Goal: Task Accomplishment & Management: Complete application form

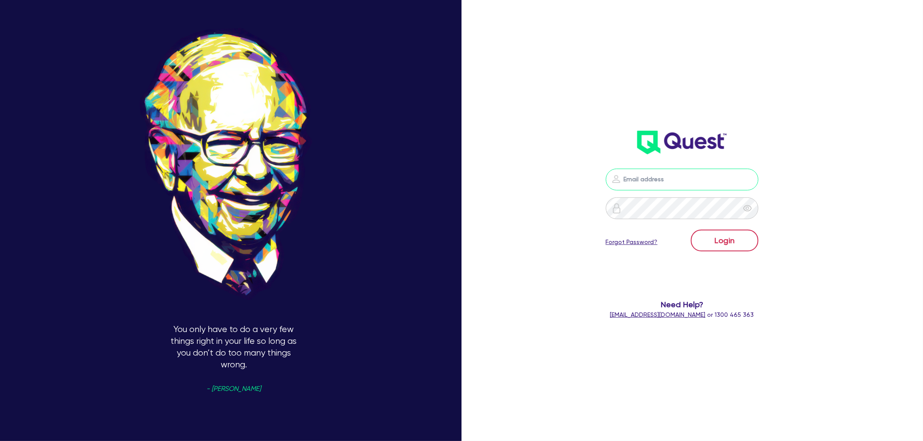
type input "shae.draper+broker@quest.finance"
click at [738, 244] on button "Login" at bounding box center [725, 241] width 68 height 22
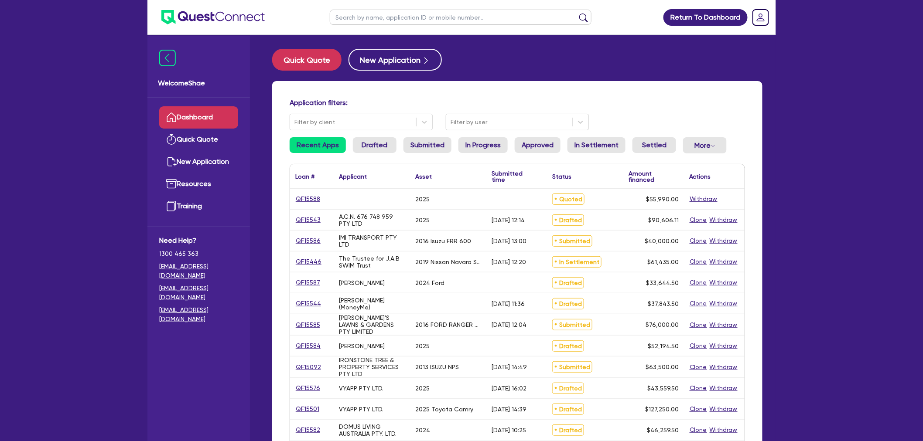
click at [354, 17] on input "text" at bounding box center [461, 17] width 262 height 15
paste input "QF15559"
type input "QF15559"
click at [577, 13] on button "submit" at bounding box center [584, 19] width 14 height 12
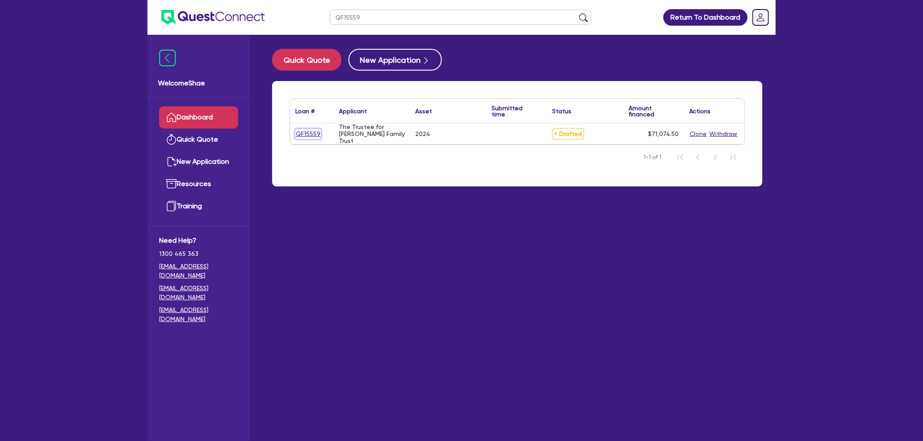
click at [310, 130] on link "QF15559" at bounding box center [308, 134] width 26 height 10
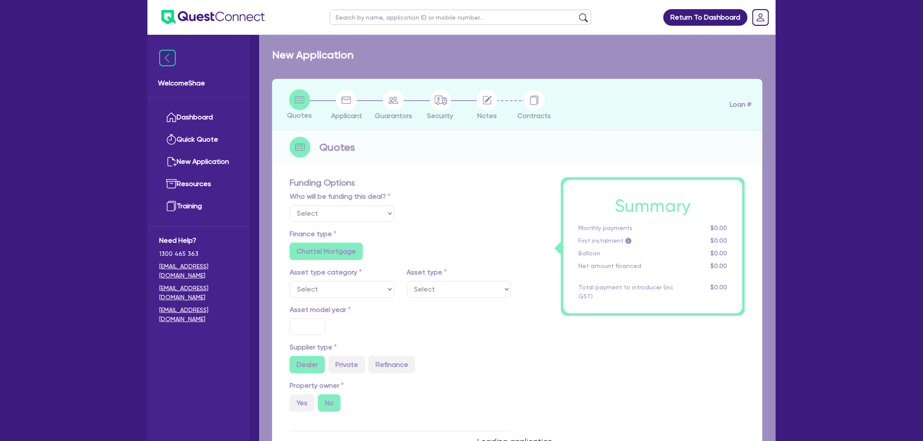
select select "Other"
select select "CARS_AND_LIGHT_TRUCKS"
type input "2024"
type input "94,000"
type input "10,000"
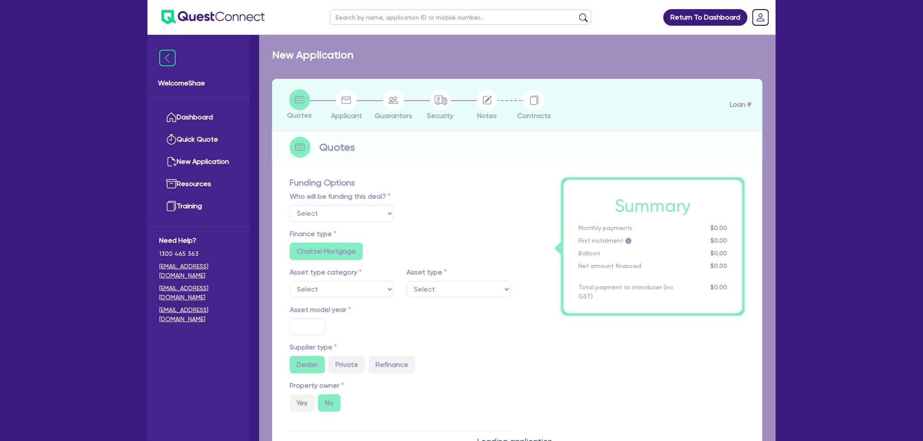
type input "16,000"
type input "35"
type input "32,900"
radio input "false"
type input "7.15"
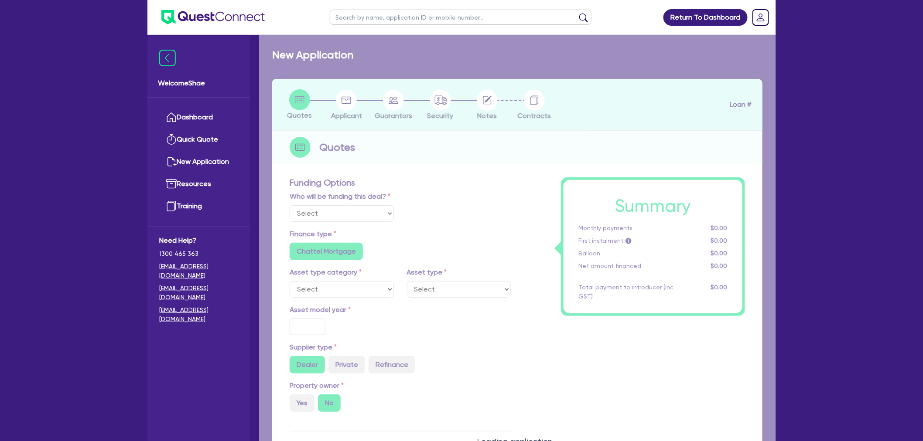
radio input "false"
type input "2,200"
radio input "true"
select select "PASSENGER_VEHICLES"
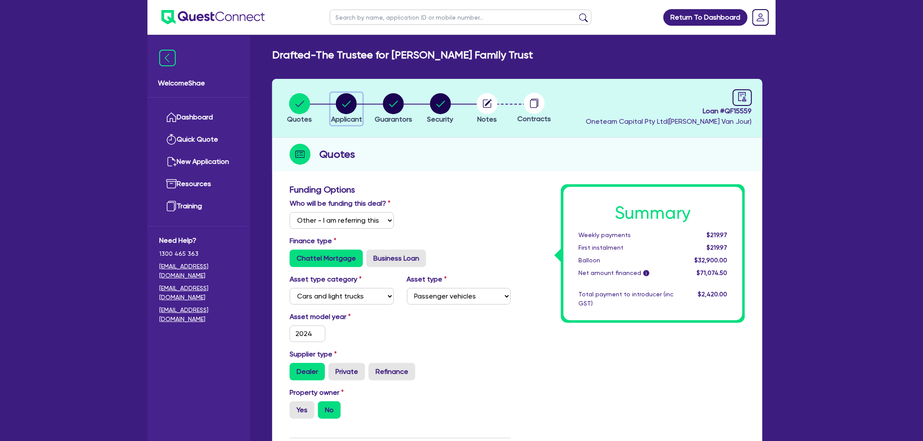
drag, startPoint x: 344, startPoint y: 111, endPoint x: 345, endPoint y: 123, distance: 11.8
click at [344, 111] on circle "button" at bounding box center [346, 103] width 21 height 21
select select "TRUST"
select select "COMPANY"
select select "BUILDING_CONSTRUCTION"
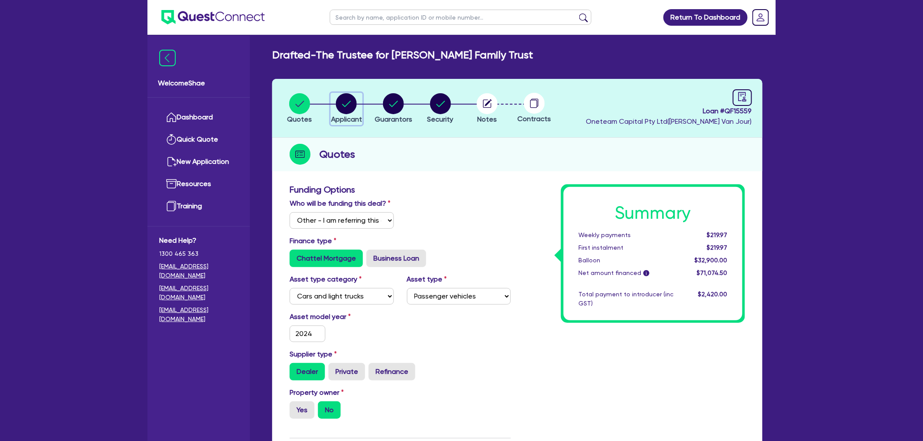
select select "TRADES_SERVICES_CONSUMERS"
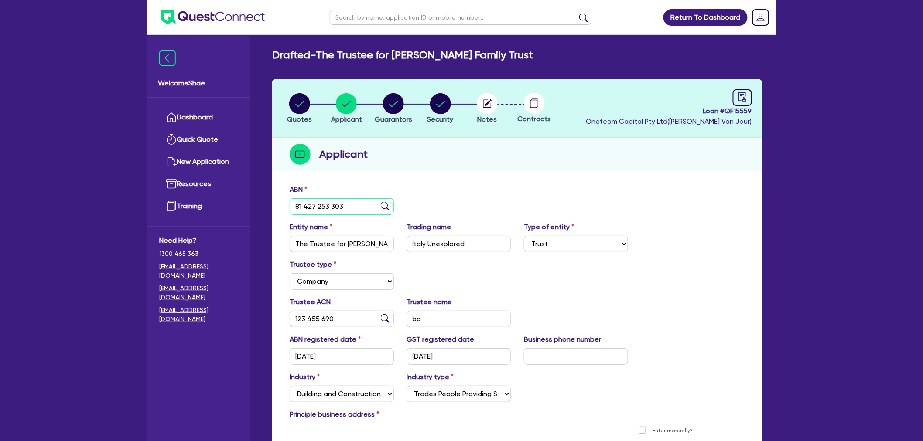
click at [325, 209] on input "81 427 253 303" at bounding box center [342, 206] width 104 height 17
click at [397, 116] on span "Guarantors" at bounding box center [394, 119] width 38 height 8
select select "MR"
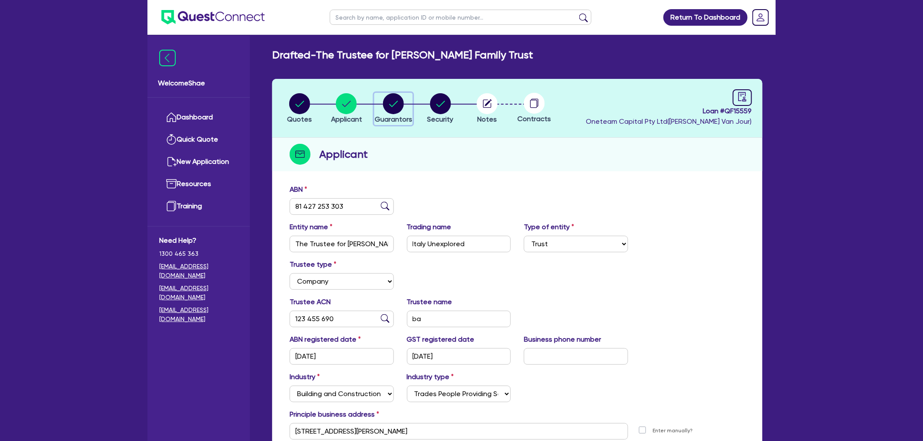
select select "NSW"
select select "MARRIED"
select select "PROPERTY"
select select "MORTGAGE"
select select "VEHICLE_LOAN"
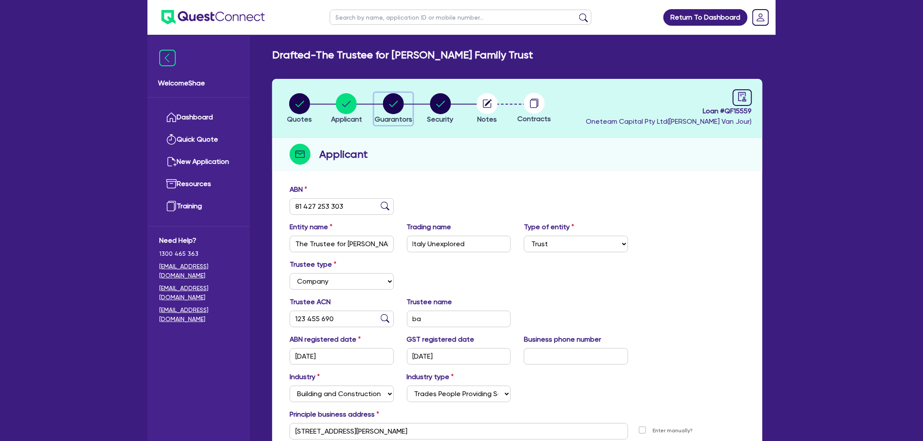
select select "MRS"
select select "NSW"
select select "MARRIED"
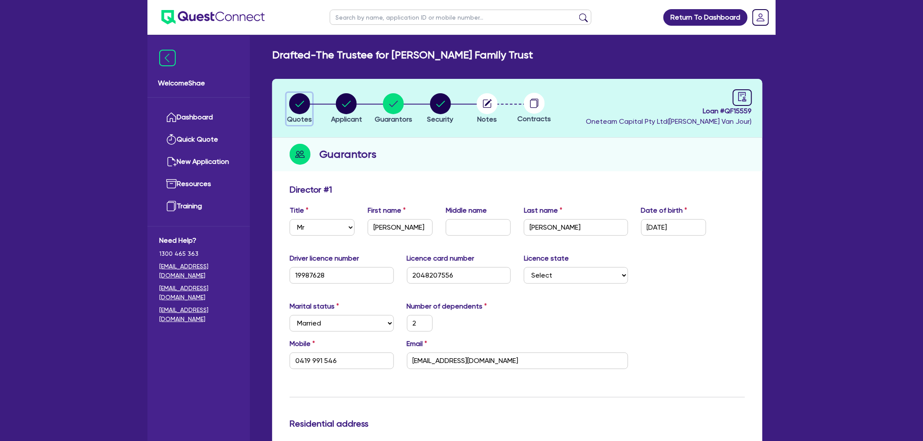
click at [301, 107] on circle "button" at bounding box center [299, 103] width 21 height 21
select select "Other"
select select "CARS_AND_LIGHT_TRUCKS"
select select "PASSENGER_VEHICLES"
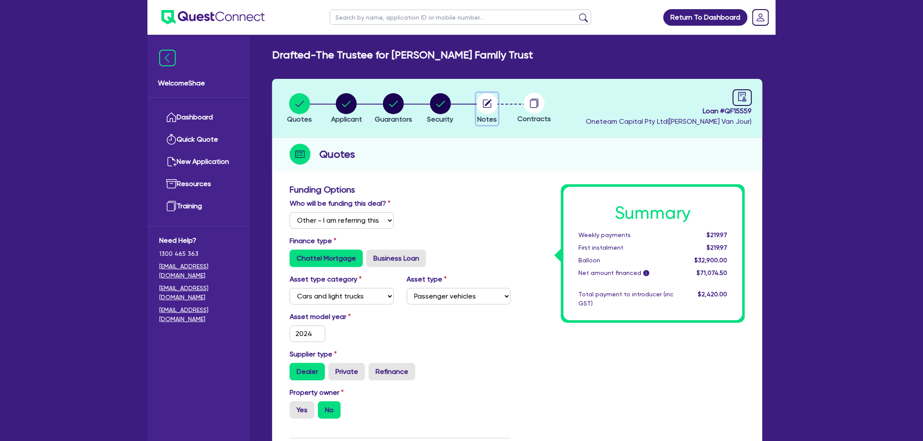
click at [490, 105] on circle "button" at bounding box center [487, 103] width 21 height 21
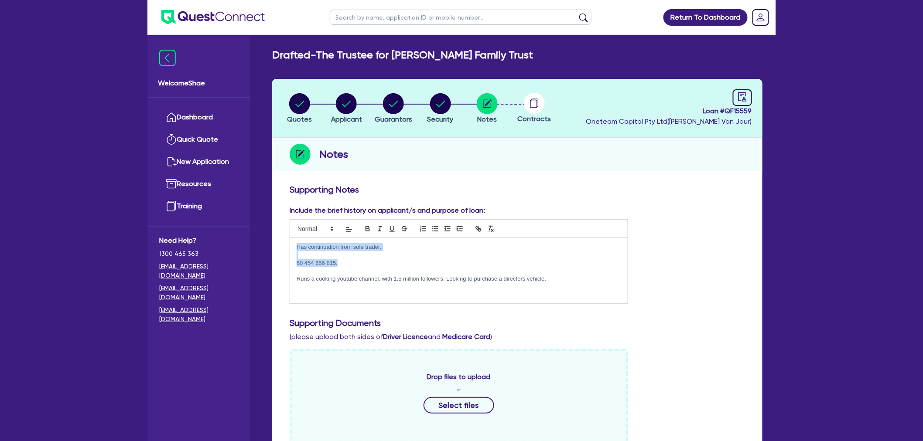
drag, startPoint x: 344, startPoint y: 262, endPoint x: 266, endPoint y: 241, distance: 80.0
click at [266, 241] on div "Quotes Applicant Guarantors Security Notes Contracts Loan # QF15559 Oneteam Cap…" at bounding box center [517, 423] width 503 height 689
copy div "Has continuation from sole trader, 60 454 656 815."
click at [333, 259] on p "60 454 656 815." at bounding box center [459, 263] width 324 height 8
drag, startPoint x: 335, startPoint y: 262, endPoint x: 291, endPoint y: 258, distance: 43.8
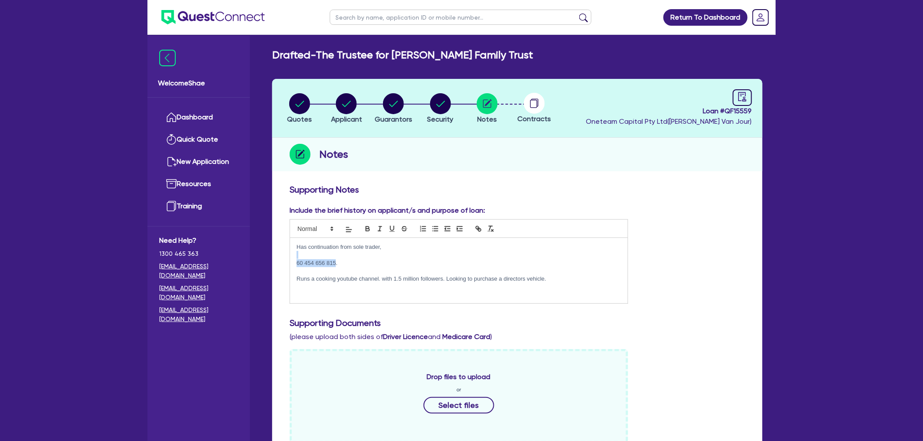
click at [291, 258] on div "Has continuation from sole trader, 60 454 656 815. Runs a cooking youtube chann…" at bounding box center [459, 270] width 338 height 65
copy div "60 454 656 815"
click at [394, 101] on circle "button" at bounding box center [393, 103] width 21 height 21
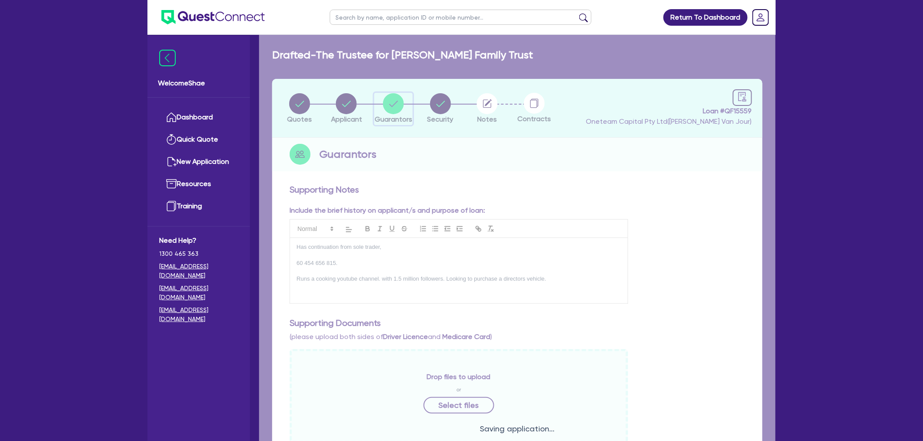
select select "MR"
select select "NSW"
select select "MARRIED"
select select "PROPERTY"
select select "MORTGAGE"
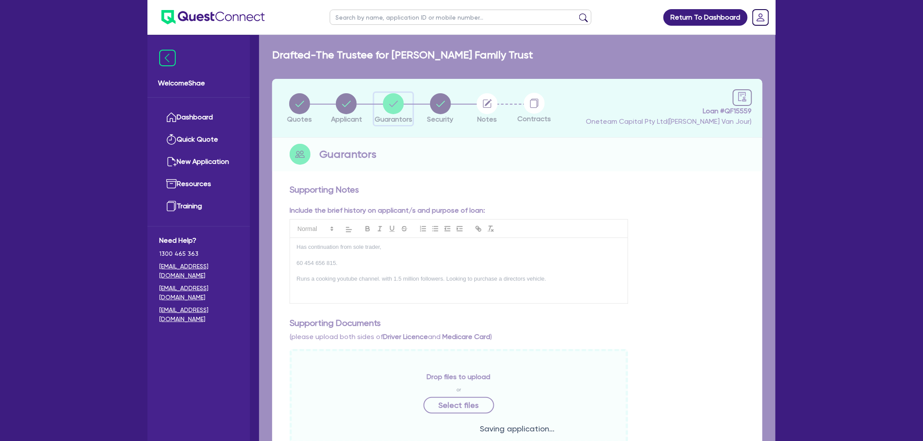
select select "VEHICLE_LOAN"
select select "MRS"
select select "NSW"
select select "MARRIED"
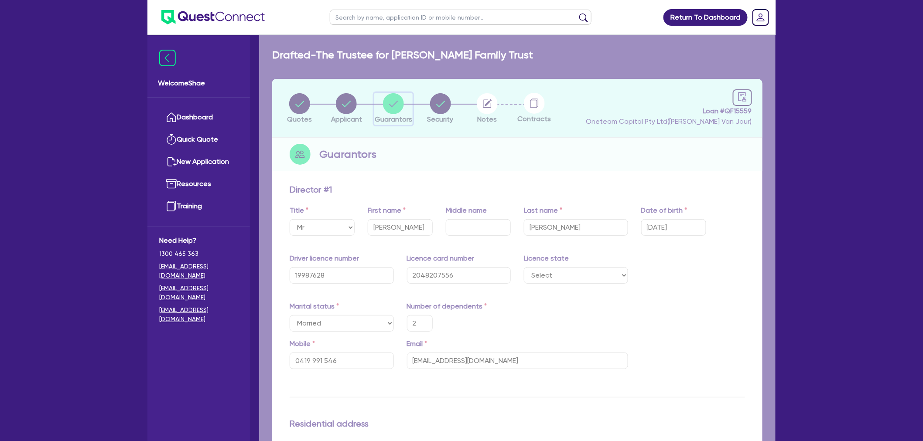
type input "2"
type input "0419 991 546"
type input "2,200,000"
type input "620,000"
type input "3,000"
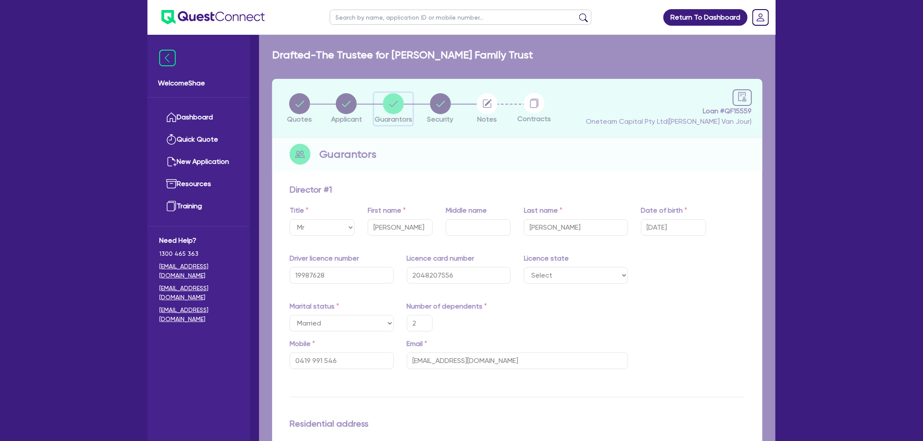
type input "70,000"
type input "1,400"
type input "2"
type input "0419 991 546"
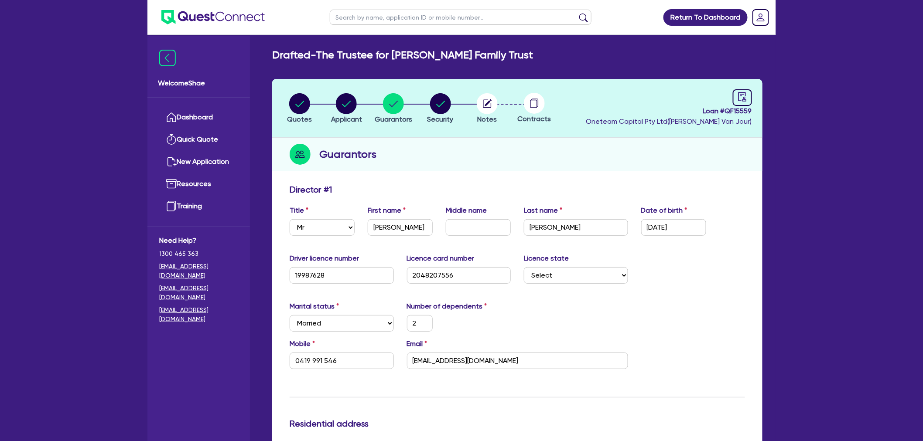
click at [166, 389] on div "Welcome Shae Dashboard Quick Quote New Application Ref Company Ref Salesperson …" at bounding box center [198, 239] width 102 height 406
click at [347, 99] on circle "button" at bounding box center [346, 103] width 21 height 21
select select "TRUST"
select select "COMPANY"
select select "BUILDING_CONSTRUCTION"
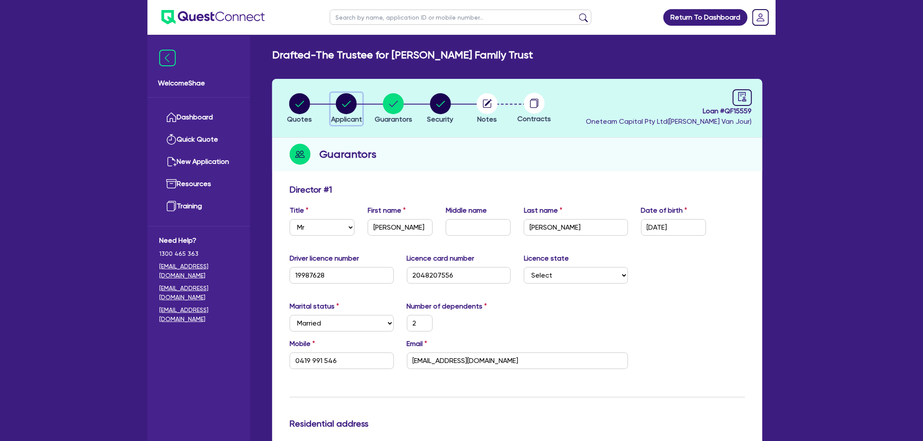
select select "TRADES_SERVICES_CONSUMERS"
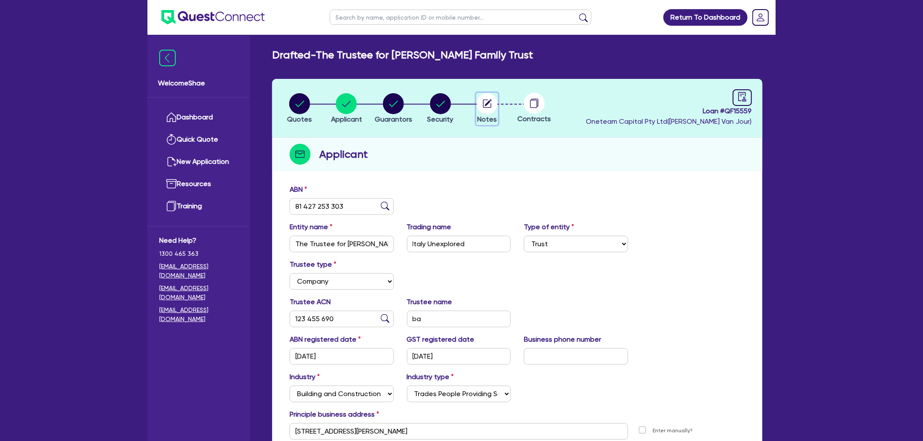
click at [495, 108] on circle "button" at bounding box center [487, 103] width 21 height 21
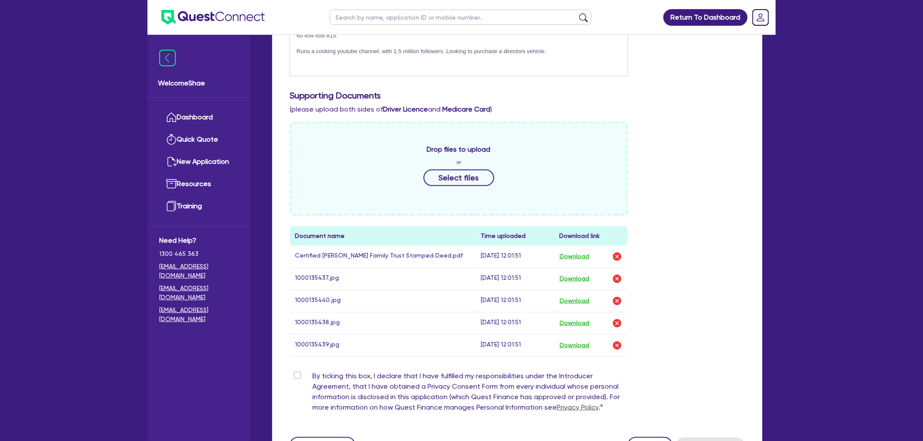
scroll to position [242, 0]
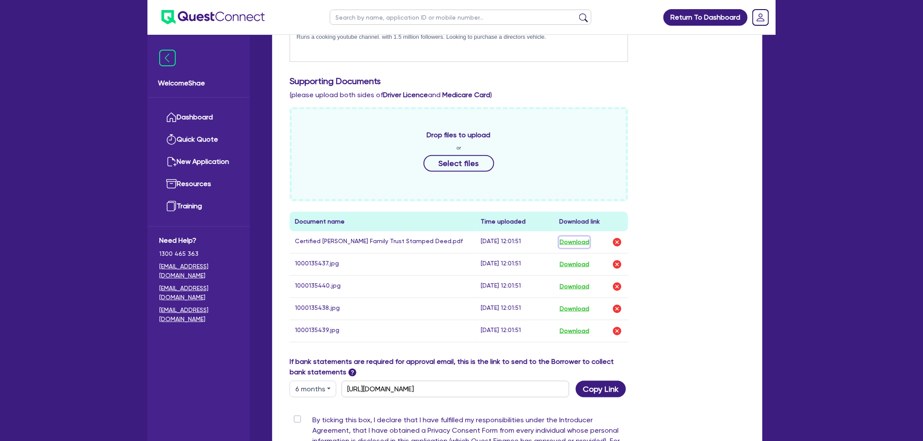
click at [580, 240] on button "Download" at bounding box center [574, 242] width 31 height 11
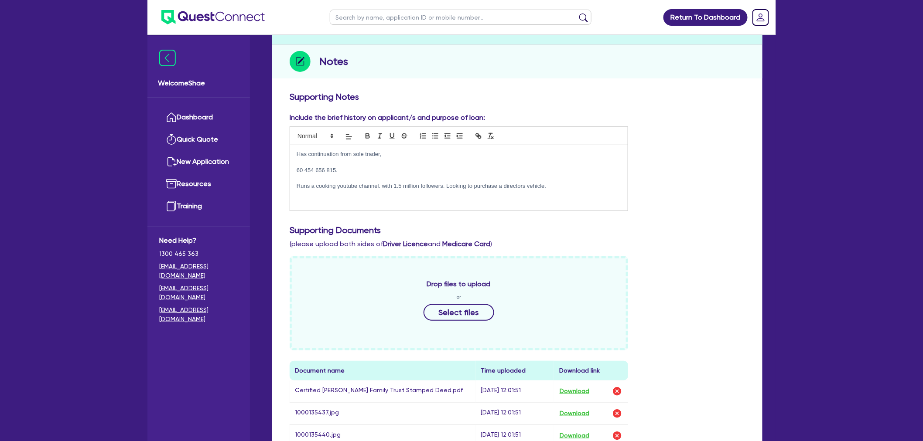
scroll to position [0, 0]
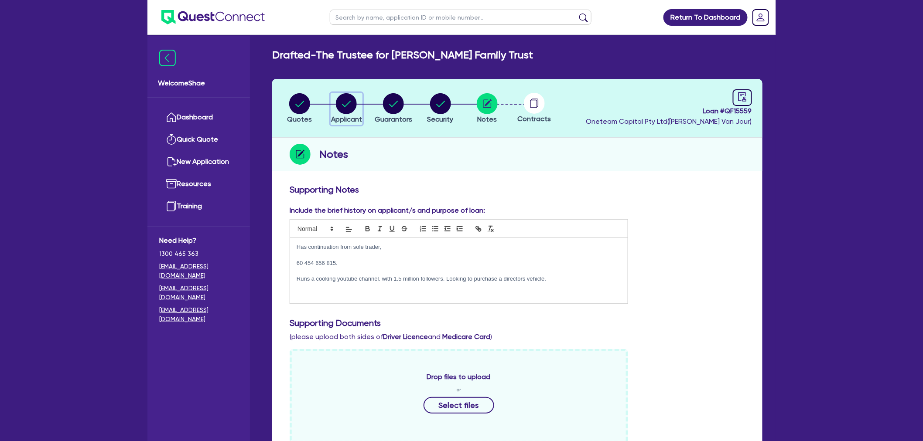
click at [343, 99] on circle "button" at bounding box center [346, 103] width 21 height 21
select select "TRUST"
select select "COMPANY"
select select "BUILDING_CONSTRUCTION"
select select "TRADES_SERVICES_CONSUMERS"
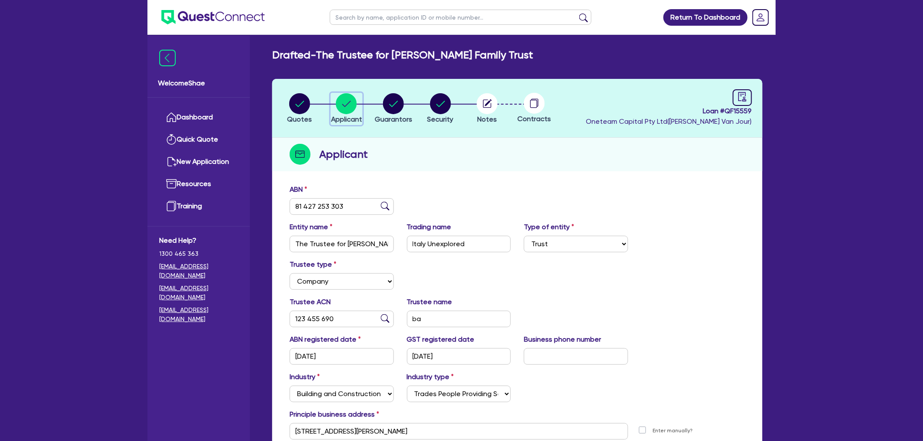
scroll to position [48, 0]
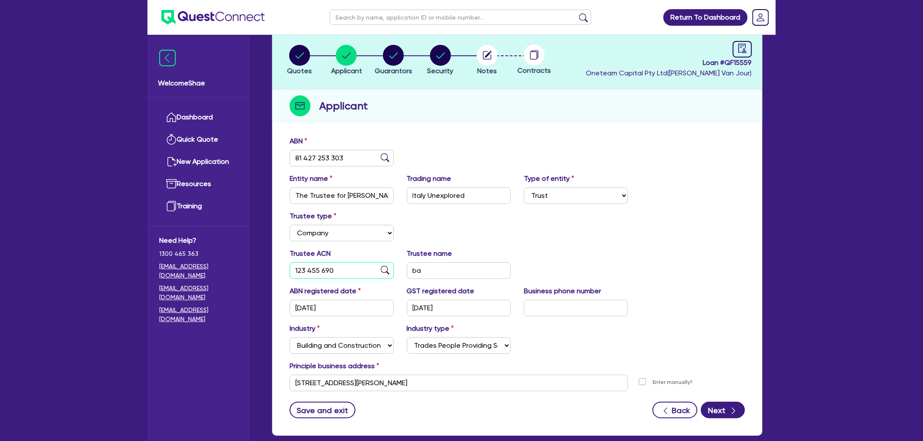
drag, startPoint x: 332, startPoint y: 273, endPoint x: 163, endPoint y: 244, distance: 171.6
click at [164, 246] on div "Welcome Shae Dashboard Quick Quote New Application Ref Company Ref Salesperson …" at bounding box center [461, 221] width 628 height 538
type input "658 103 354"
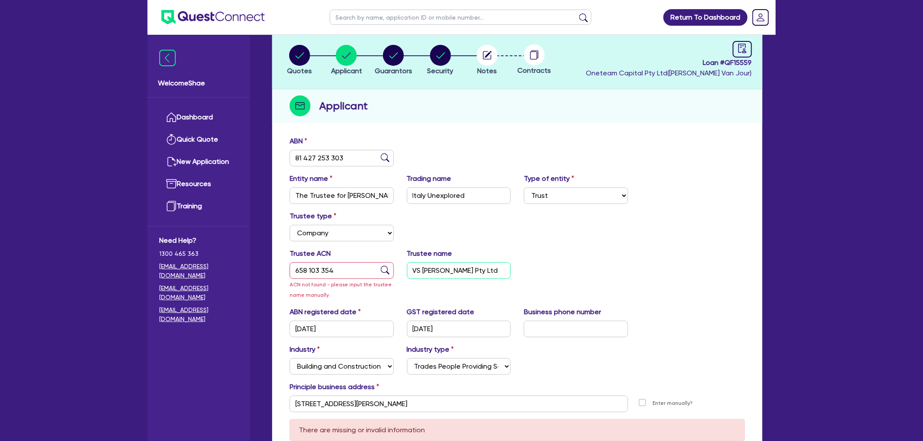
type input "VS Prosperi Pty Ltd"
click at [657, 321] on div "ABN registered date 17/03/2022 GST registered date 01/07/2022 Business phone nu…" at bounding box center [517, 326] width 468 height 38
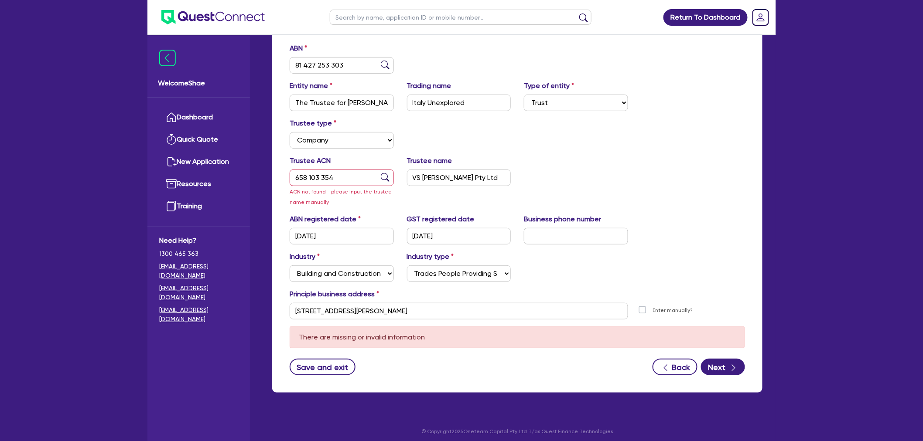
scroll to position [145, 0]
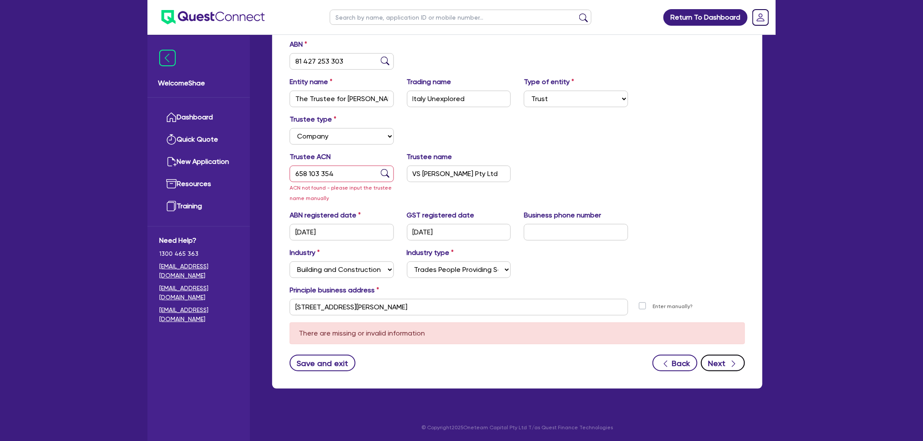
click at [719, 362] on button "Next" at bounding box center [723, 363] width 44 height 17
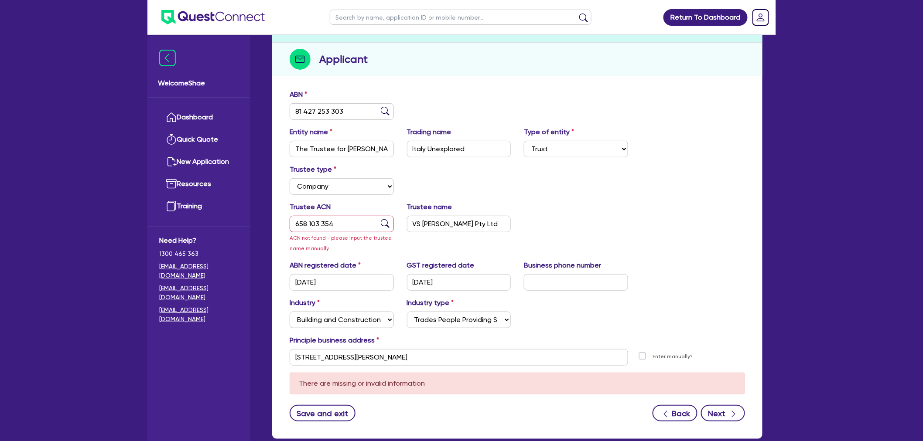
select select "MR"
select select "NSW"
select select "MARRIED"
select select "PROPERTY"
select select "MORTGAGE"
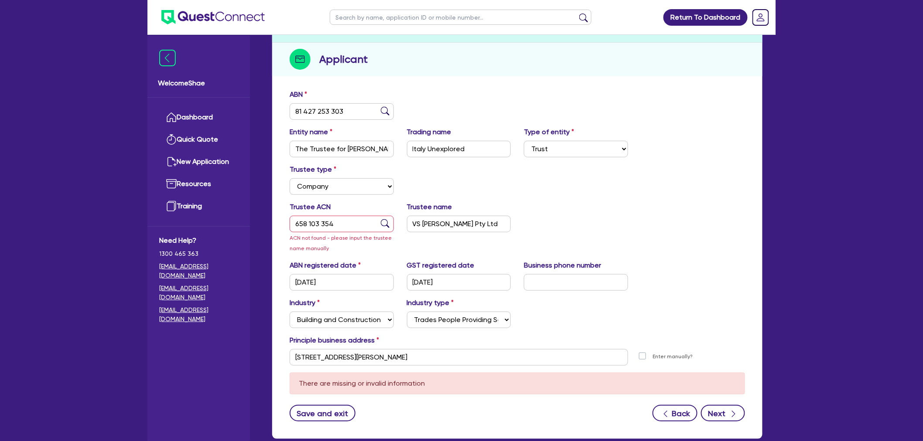
select select "VEHICLE_LOAN"
select select "MRS"
select select "NSW"
select select "MARRIED"
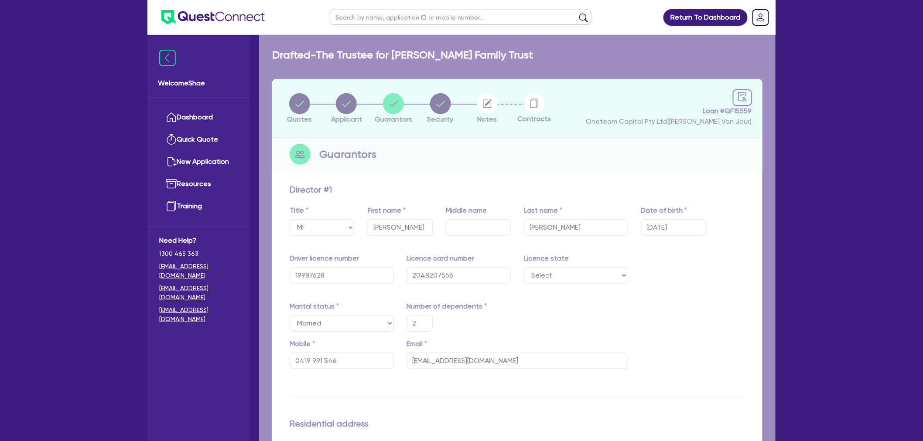
type input "2"
type input "0419 991 546"
type input "2,200,000"
type input "620,000"
type input "3,000"
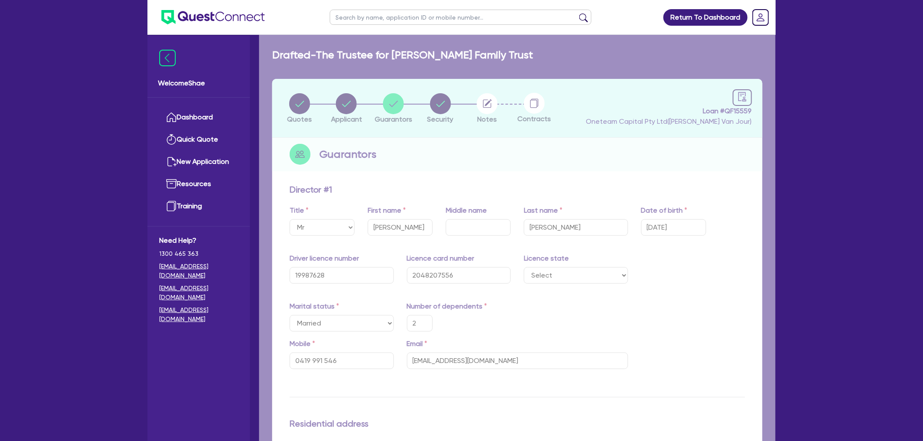
type input "70,000"
type input "1,400"
type input "2"
type input "0419 991 546"
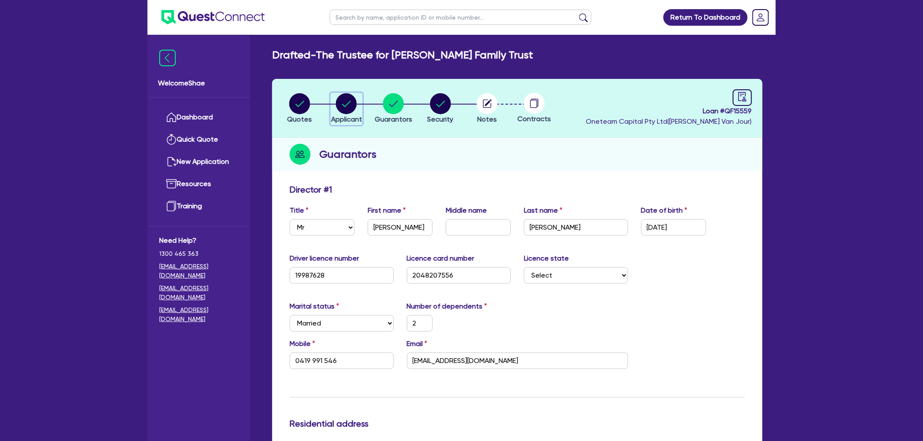
click at [340, 102] on circle "button" at bounding box center [346, 103] width 21 height 21
select select "TRUST"
select select "COMPANY"
select select "BUILDING_CONSTRUCTION"
select select "TRADES_SERVICES_CONSUMERS"
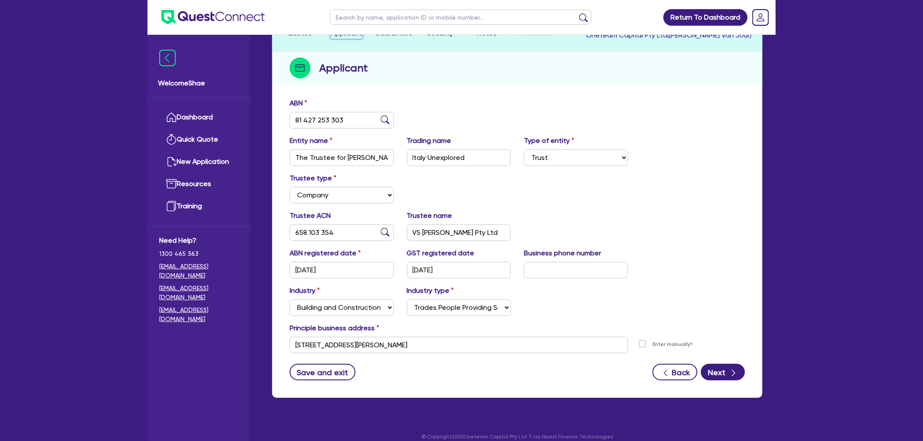
scroll to position [95, 0]
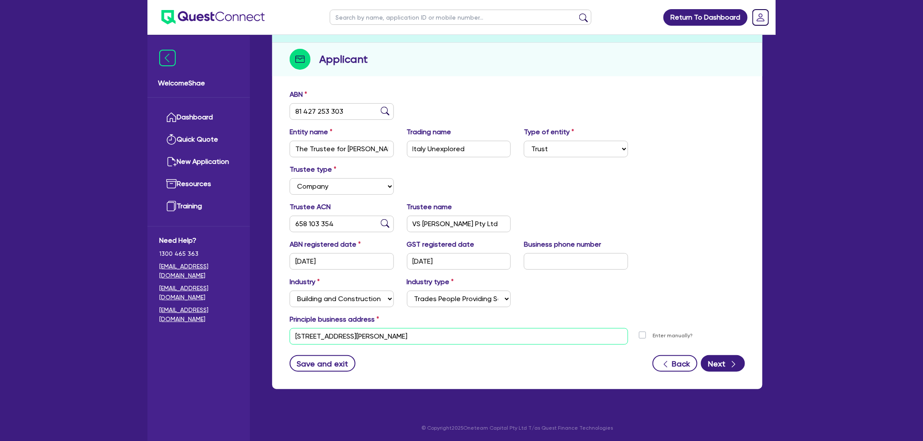
click at [366, 337] on input "8 Huntingdale Cl Shell Cove NSW 2529" at bounding box center [459, 336] width 338 height 17
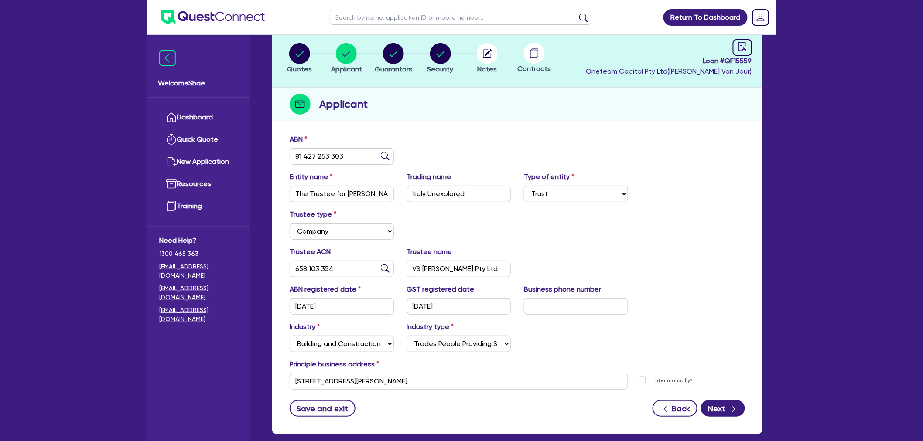
scroll to position [0, 0]
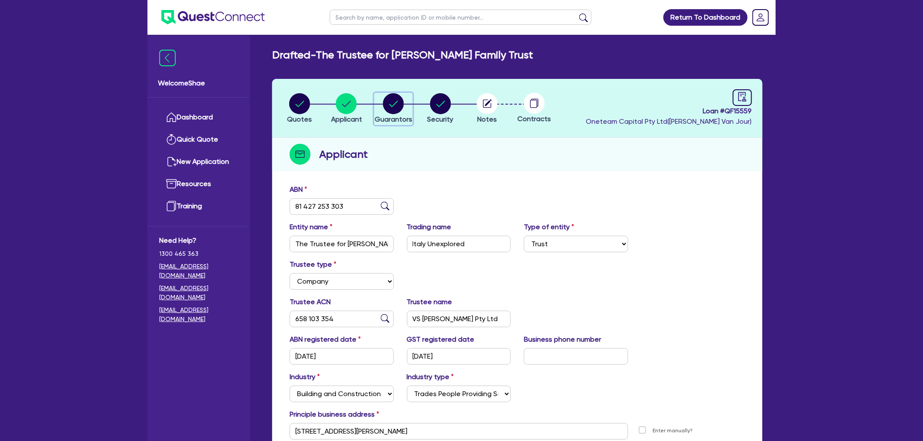
click at [392, 106] on circle "button" at bounding box center [393, 103] width 21 height 21
select select "MR"
select select "NSW"
select select "MARRIED"
select select "PROPERTY"
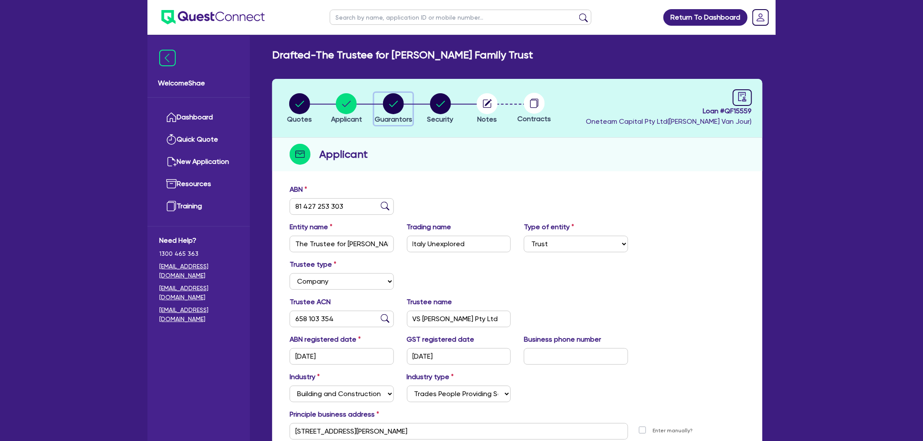
select select "MORTGAGE"
select select "VEHICLE_LOAN"
select select "MRS"
select select "NSW"
select select "MARRIED"
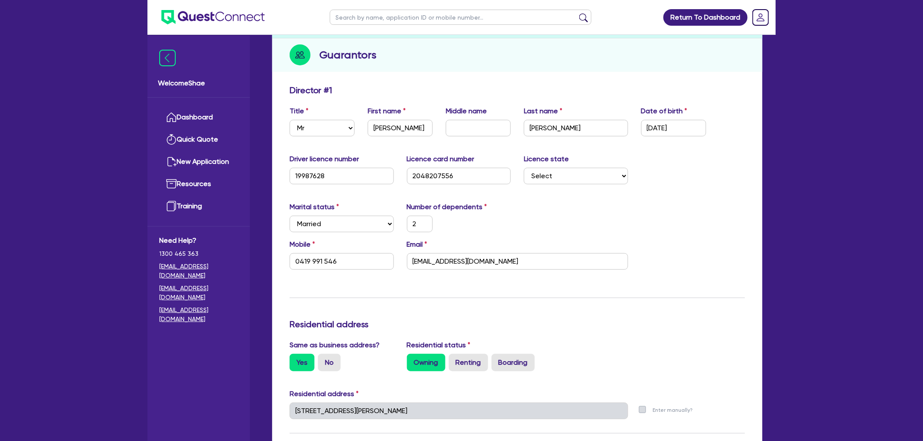
scroll to position [60, 0]
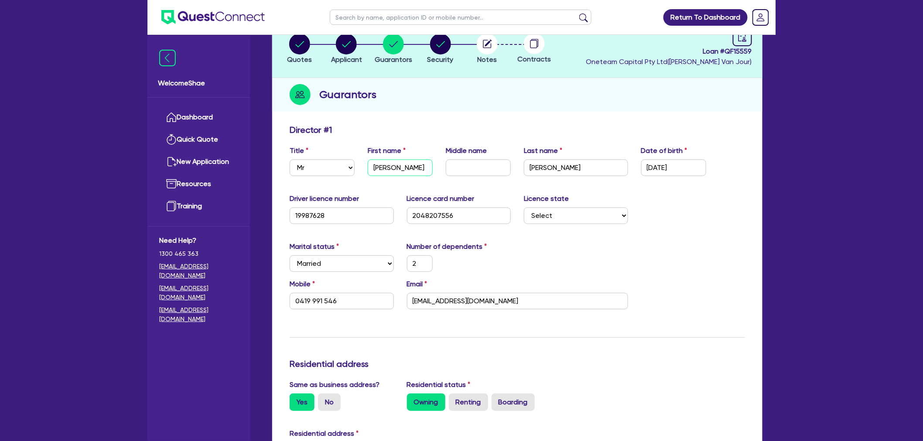
click at [382, 166] on input "Vincenzo" at bounding box center [400, 168] width 65 height 17
click at [539, 167] on input "Prosperi" at bounding box center [576, 168] width 104 height 17
drag, startPoint x: 361, startPoint y: 298, endPoint x: 217, endPoint y: 297, distance: 143.9
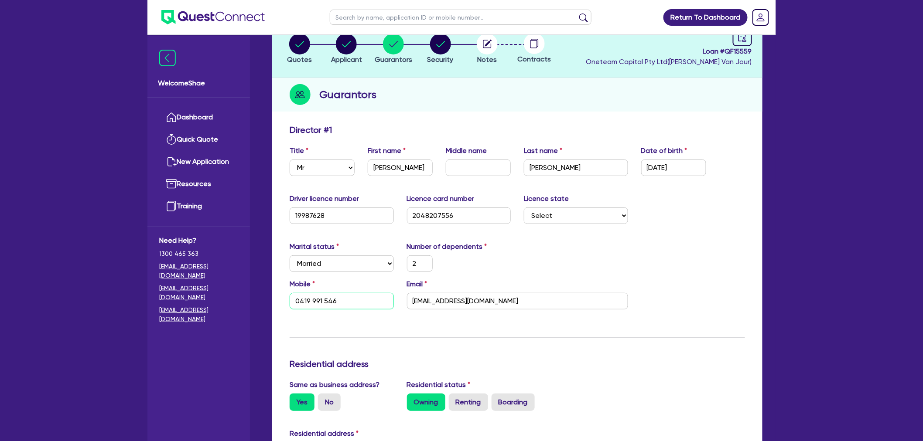
click at [448, 299] on input "vincenzosplate@gmail.com" at bounding box center [517, 301] width 221 height 17
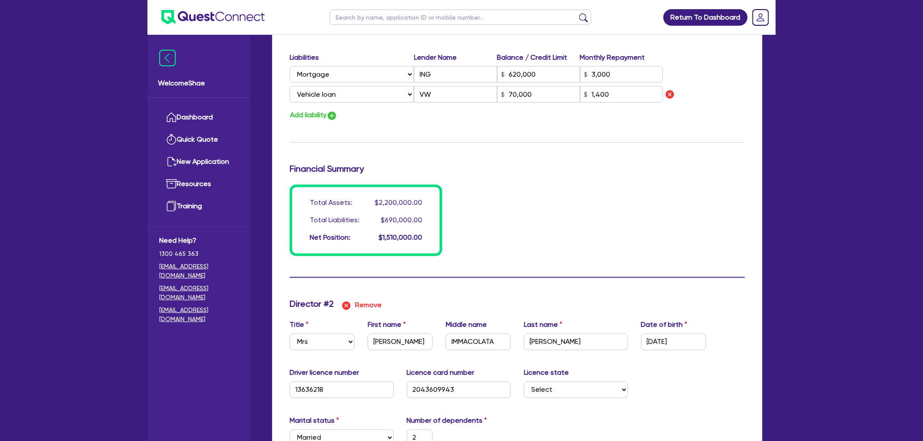
scroll to position [641, 0]
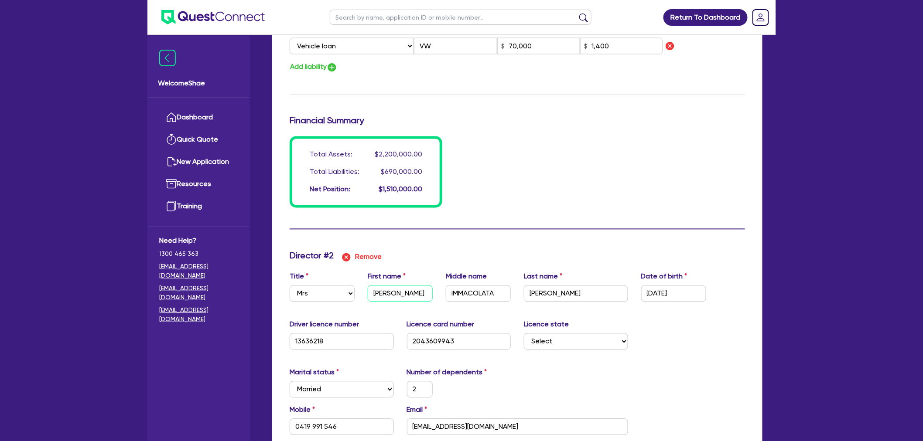
click at [387, 293] on input "SUZANNE" at bounding box center [400, 294] width 65 height 17
click at [473, 290] on input "IMMACOLATA" at bounding box center [478, 294] width 65 height 17
click at [552, 295] on input "PROSPERI" at bounding box center [576, 294] width 104 height 17
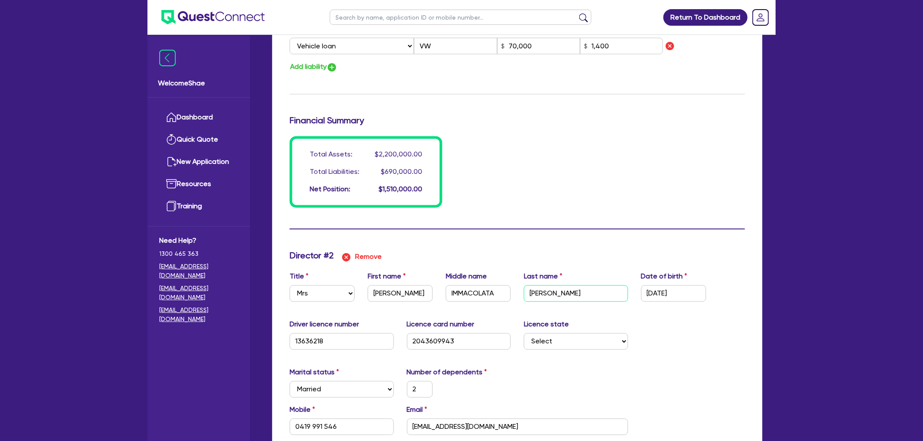
click at [552, 295] on input "PROSPERI" at bounding box center [576, 294] width 104 height 17
drag, startPoint x: 359, startPoint y: 431, endPoint x: 254, endPoint y: 426, distance: 105.2
click at [254, 426] on div "Welcome Shae Dashboard Quick Quote New Application Ref Company Ref Salesperson …" at bounding box center [461, 192] width 628 height 1667
click at [478, 426] on input "eat@vincenzosplate.com" at bounding box center [517, 427] width 221 height 17
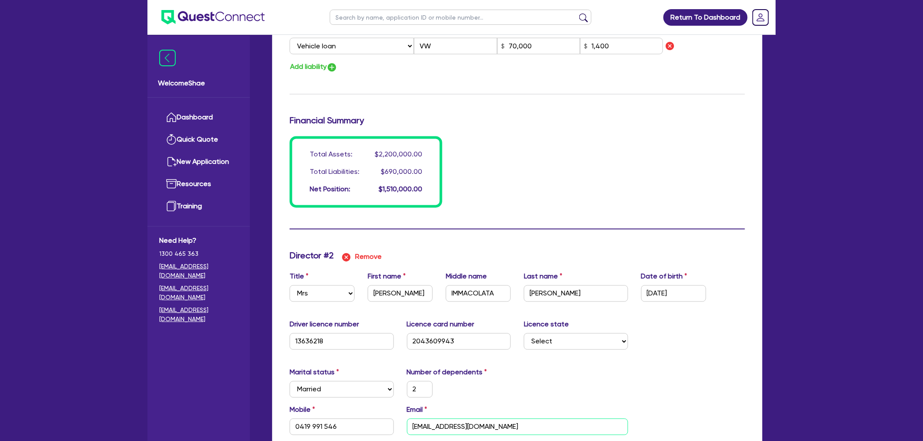
click at [478, 426] on input "eat@vincenzosplate.com" at bounding box center [517, 427] width 221 height 17
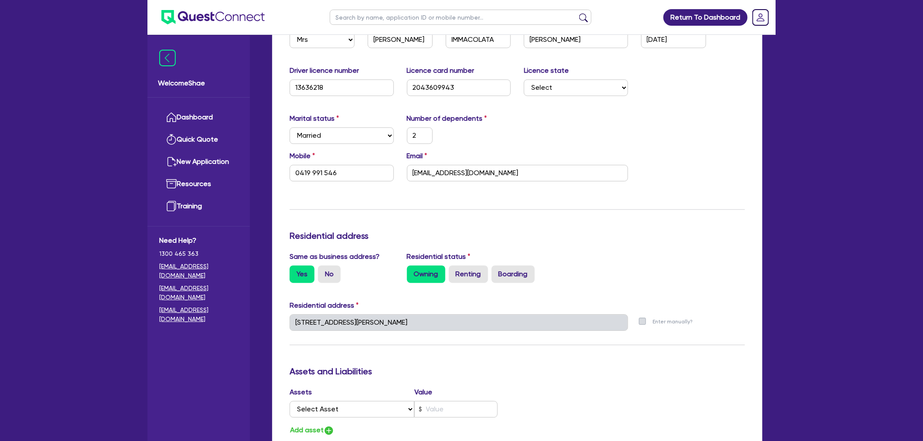
scroll to position [1029, 0]
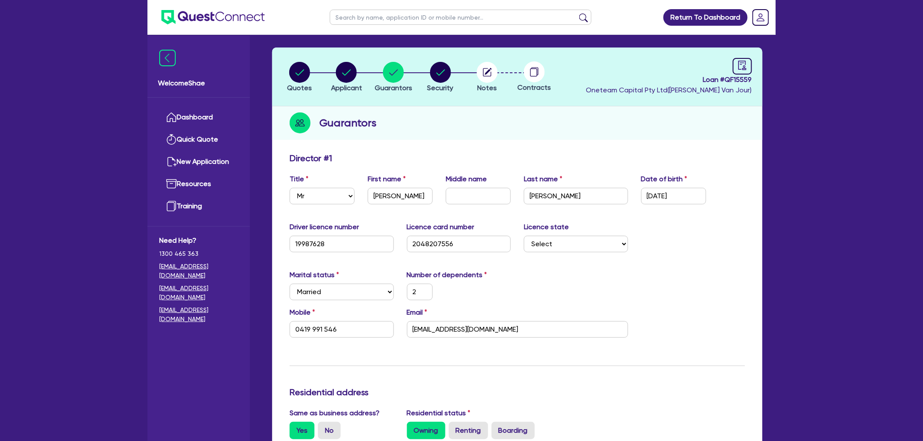
scroll to position [11, 0]
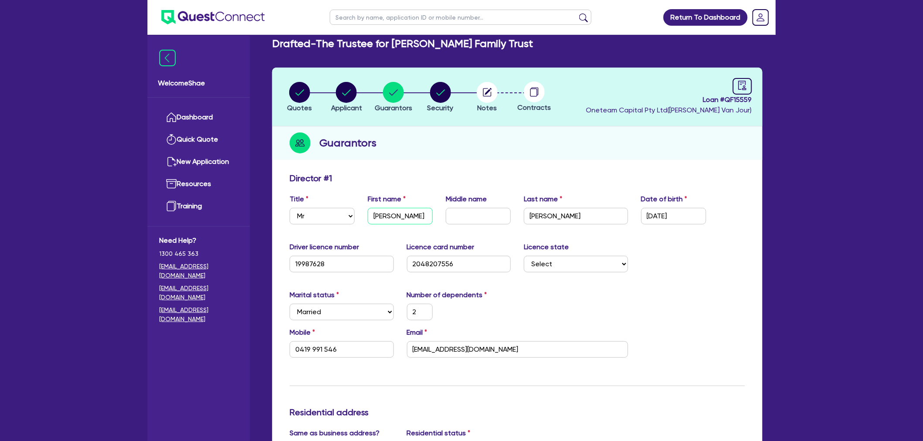
click at [408, 218] on input "Vincenzo" at bounding box center [400, 216] width 65 height 17
click at [398, 216] on input "Vincenzo" at bounding box center [400, 216] width 65 height 17
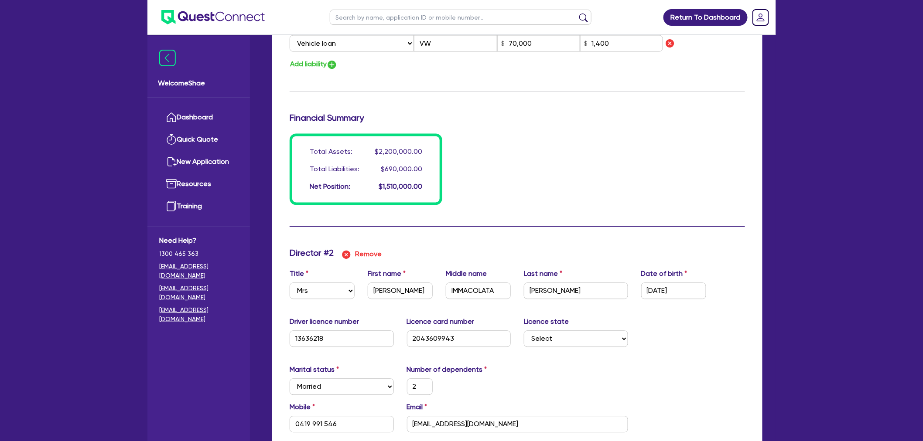
scroll to position [690, 0]
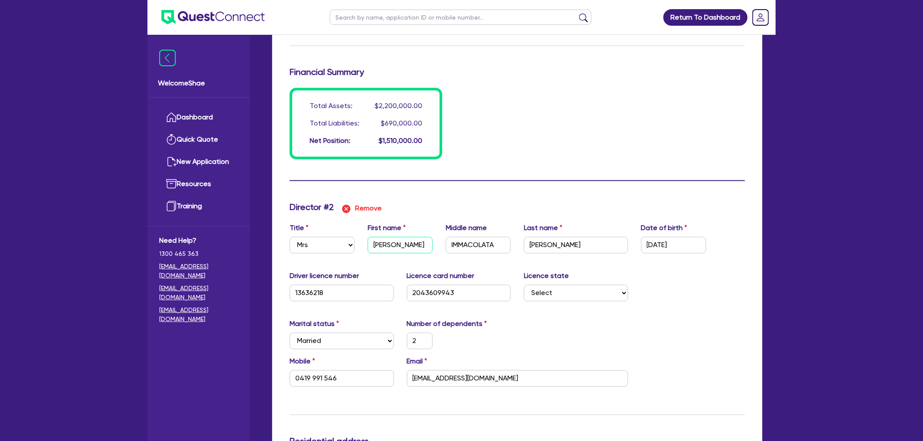
click at [392, 245] on input "SUZANNE" at bounding box center [400, 245] width 65 height 17
drag, startPoint x: 392, startPoint y: 245, endPoint x: 336, endPoint y: 244, distance: 56.3
click at [390, 245] on input "SUZANNE" at bounding box center [400, 245] width 65 height 17
click at [469, 243] on input "IMMACOLATA" at bounding box center [478, 245] width 65 height 17
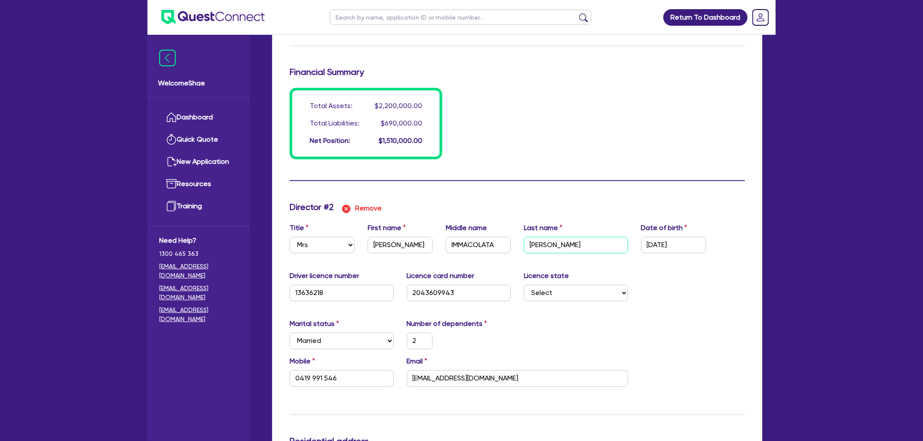
click at [556, 245] on input "PROSPERI" at bounding box center [576, 245] width 104 height 17
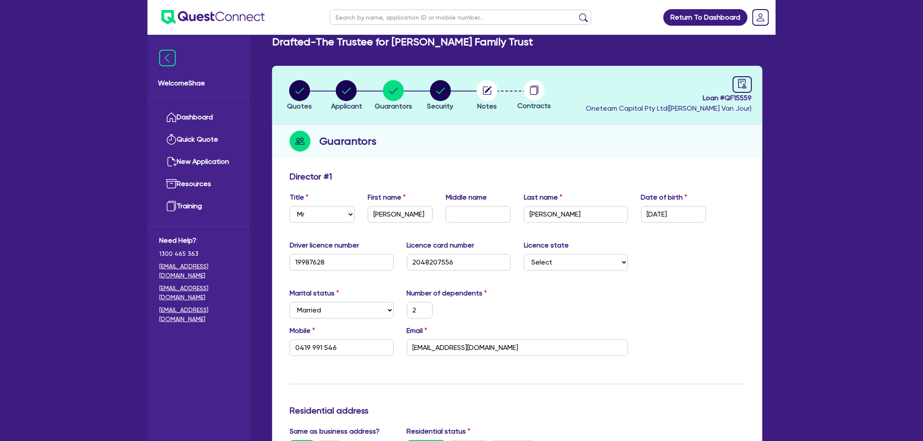
scroll to position [0, 0]
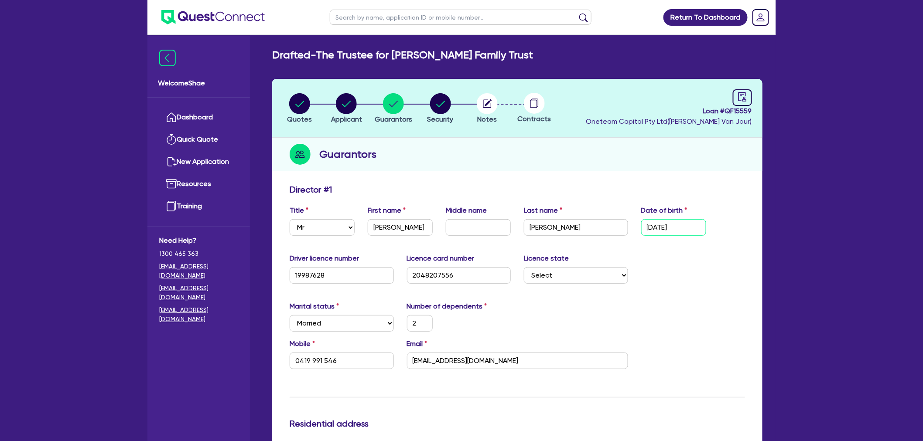
drag, startPoint x: 687, startPoint y: 227, endPoint x: 594, endPoint y: 227, distance: 93.3
click at [594, 227] on div "Title Select Mr Mrs Ms Miss Dr First name Vincenzo Middle name Last name Prospe…" at bounding box center [517, 224] width 468 height 38
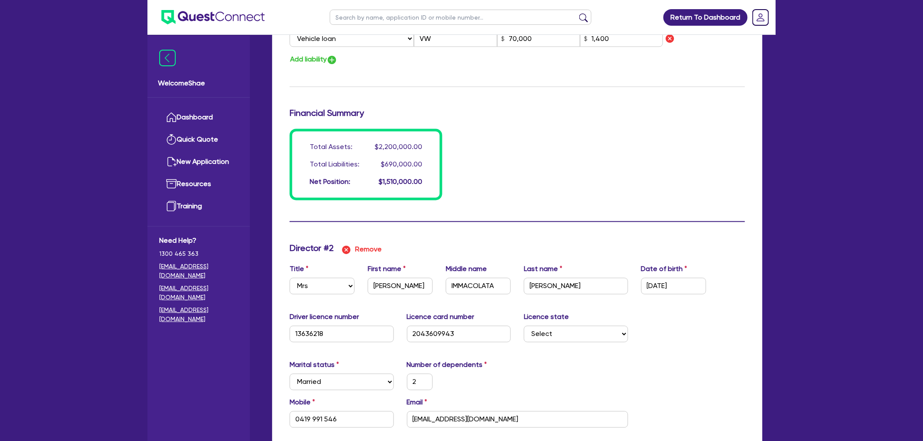
scroll to position [678, 0]
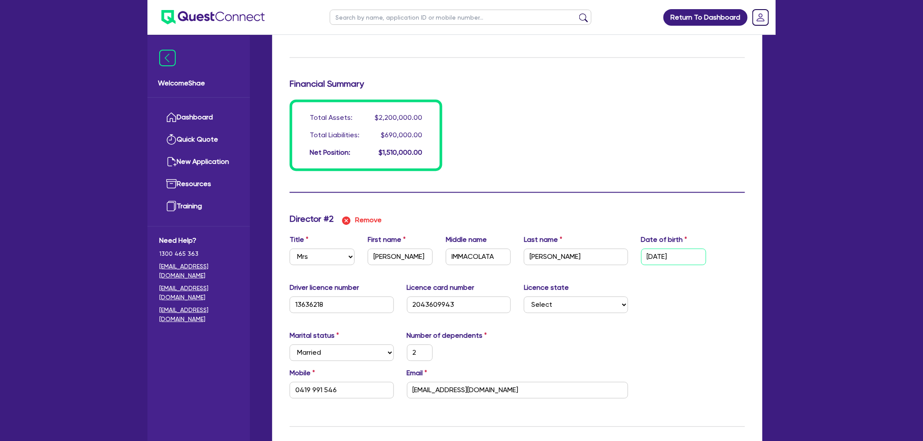
drag, startPoint x: 696, startPoint y: 259, endPoint x: 616, endPoint y: 256, distance: 80.3
click at [625, 256] on div "Title Select Mr Mrs Ms Miss Dr First name SUZANNE Middle name IMMACOLATA Last n…" at bounding box center [517, 254] width 468 height 38
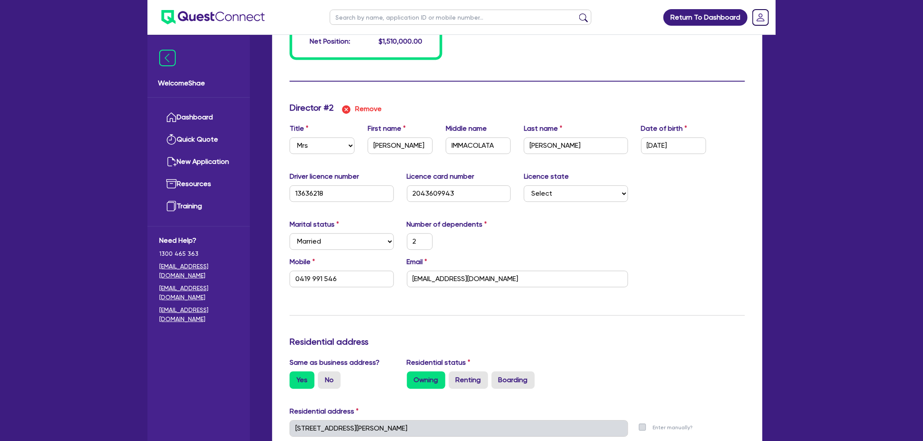
scroll to position [823, 0]
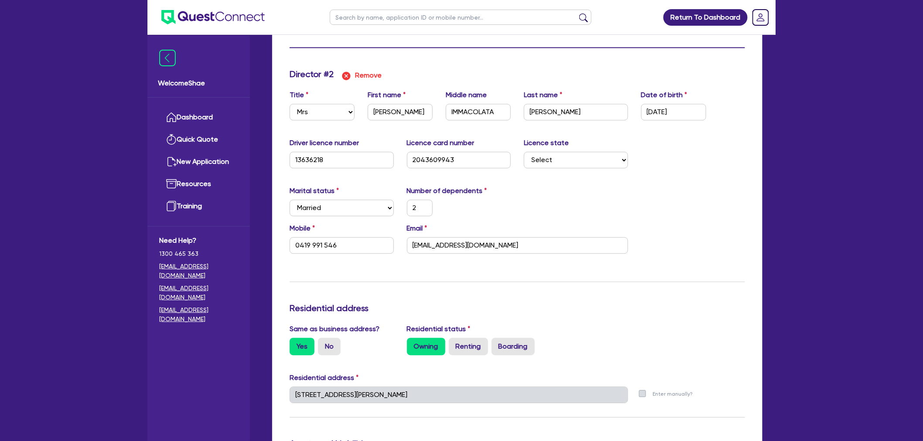
click at [208, 387] on div "Welcome Shae Dashboard Quick Quote New Application Ref Company Ref Salesperson …" at bounding box center [461, 10] width 628 height 1667
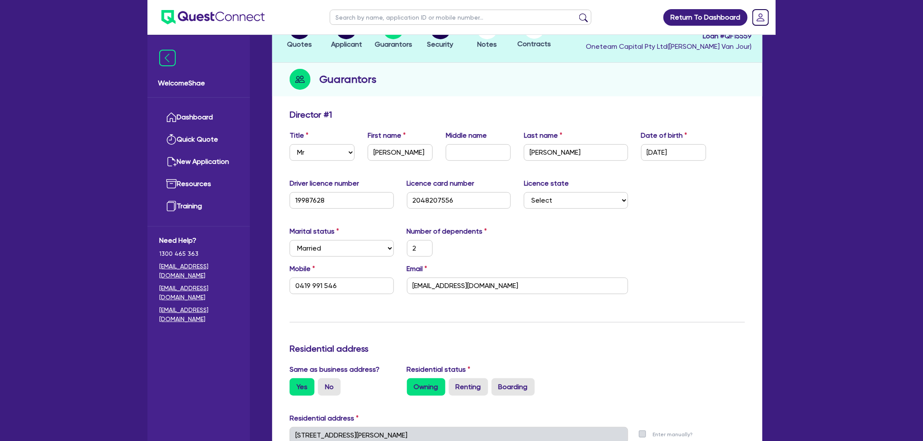
scroll to position [0, 0]
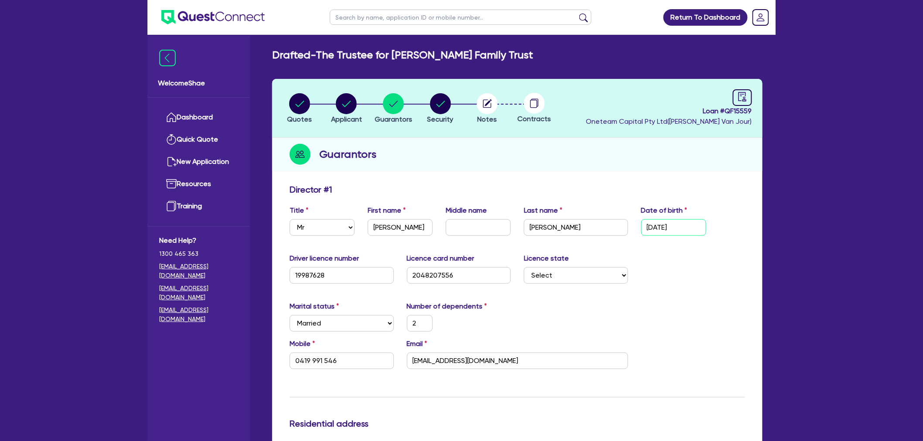
drag, startPoint x: 689, startPoint y: 229, endPoint x: 598, endPoint y: 224, distance: 90.8
click at [599, 223] on div "Title Select Mr Mrs Ms Miss Dr First name Vincenzo Middle name Last name Prospe…" at bounding box center [517, 224] width 468 height 38
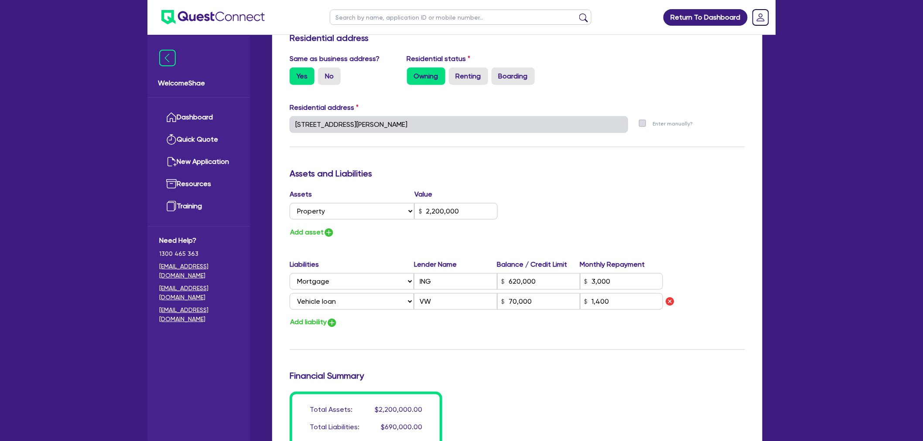
scroll to position [387, 0]
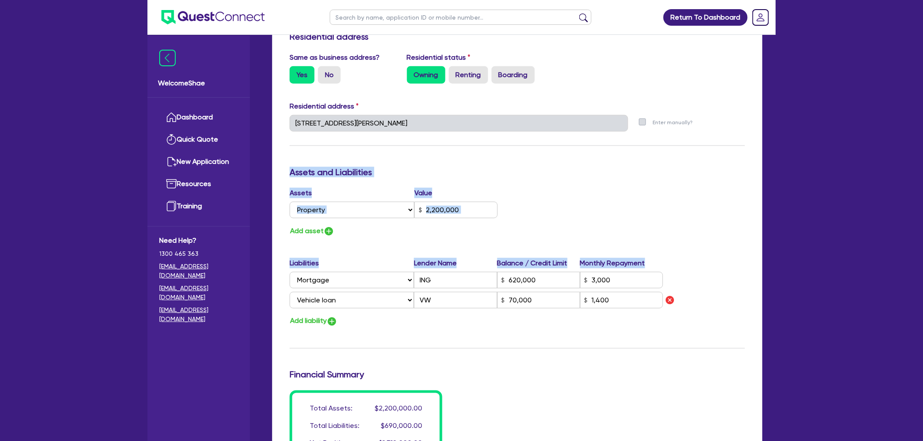
drag, startPoint x: 653, startPoint y: 264, endPoint x: 283, endPoint y: 168, distance: 381.5
click at [290, 168] on div "Update residential status for Director #1 Boarding is only acceptable when the …" at bounding box center [517, 129] width 455 height 665
click at [297, 167] on h3 "Assets and Liabilities" at bounding box center [517, 172] width 455 height 10
drag, startPoint x: 290, startPoint y: 170, endPoint x: 692, endPoint y: 316, distance: 428.6
click at [692, 316] on div "Update residential status for Director #1 Boarding is only acceptable when the …" at bounding box center [517, 129] width 455 height 665
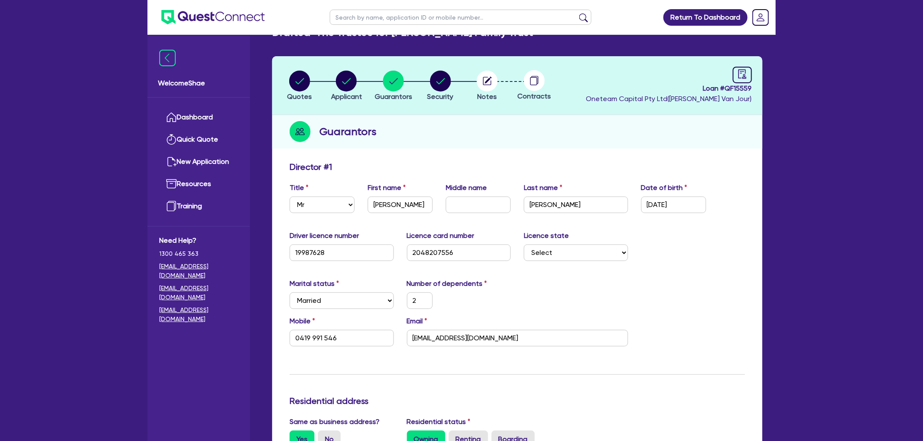
scroll to position [0, 0]
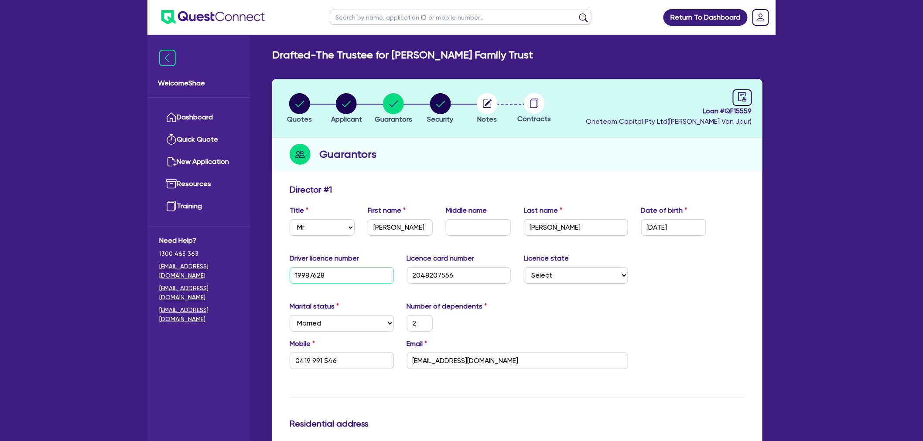
click at [307, 270] on input "19987628" at bounding box center [342, 275] width 104 height 17
click at [437, 278] on input "2048207556" at bounding box center [459, 275] width 104 height 17
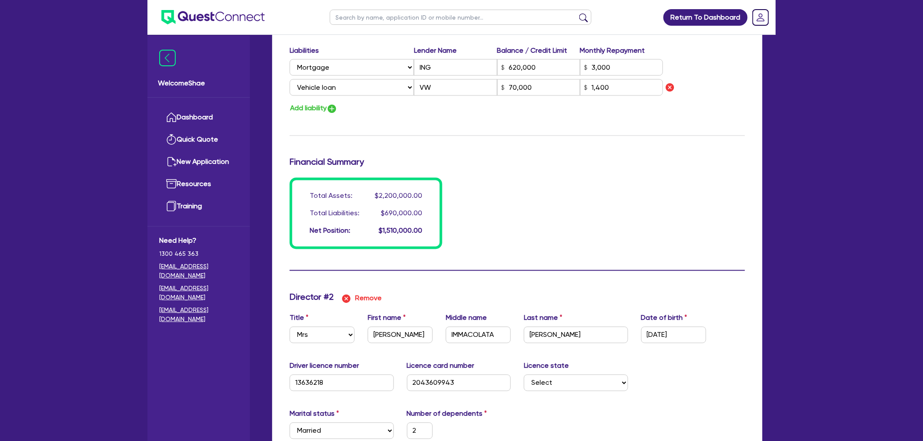
scroll to position [678, 0]
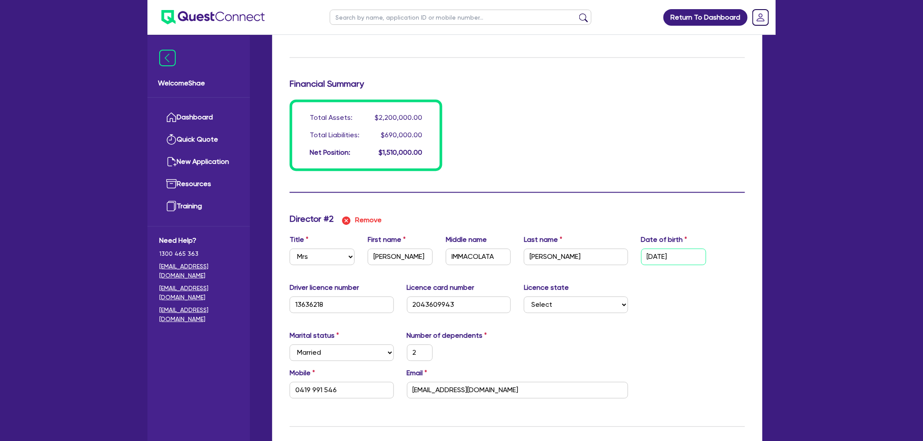
drag, startPoint x: 688, startPoint y: 252, endPoint x: 583, endPoint y: 247, distance: 104.3
click at [585, 247] on div "Title Select Mr Mrs Ms Miss Dr First name SUZANNE Middle name IMMACOLATA Last n…" at bounding box center [517, 254] width 468 height 38
click at [769, 215] on div "Drafted - The Trustee for Prosperi Family Trust Quotes Applicant Guarantors Sec…" at bounding box center [517, 158] width 516 height 1575
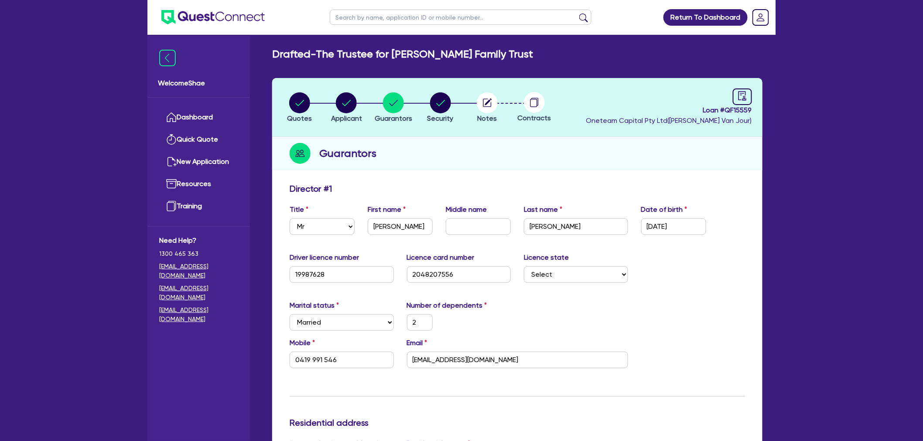
scroll to position [0, 0]
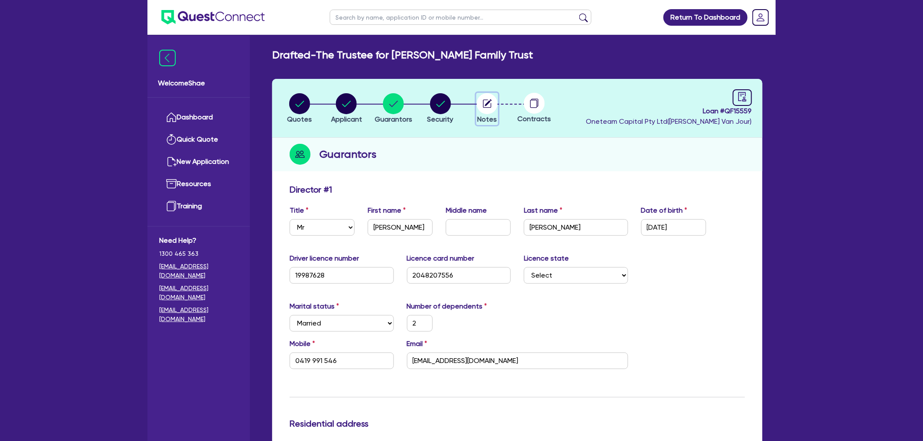
click at [488, 99] on circle "button" at bounding box center [487, 103] width 21 height 21
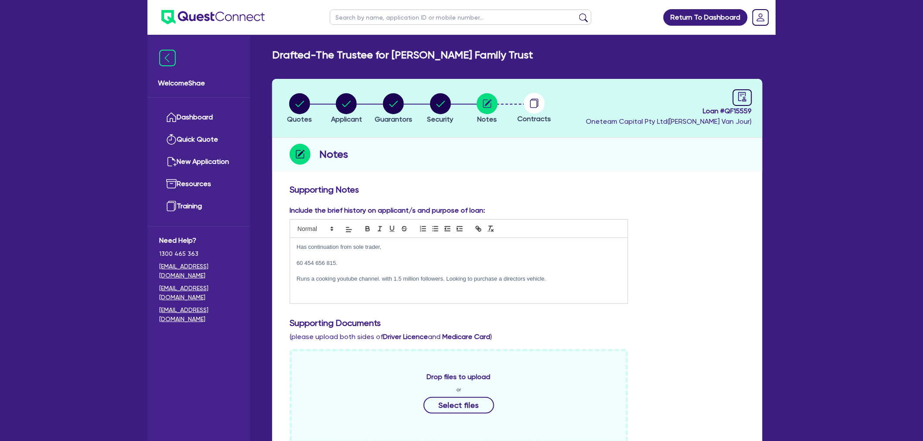
click at [589, 281] on p "Runs a cooking youtube channel. with 1.5 million followers. Looking to purchase…" at bounding box center [459, 279] width 324 height 8
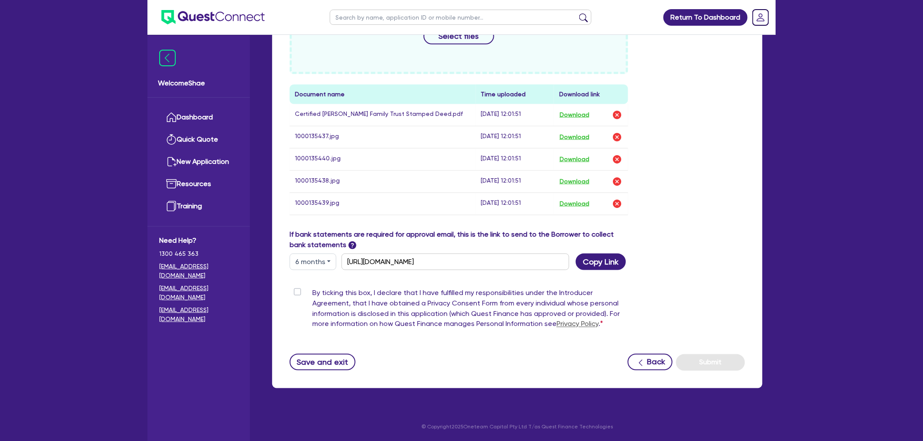
click at [312, 293] on label "By ticking this box, I declare that I have fulfilled my responsibilities under …" at bounding box center [470, 310] width 316 height 45
click at [297, 293] on input "By ticking this box, I declare that I have fulfilled my responsibilities under …" at bounding box center [293, 292] width 7 height 8
checkbox input "true"
click at [716, 355] on button "Submit" at bounding box center [710, 363] width 69 height 17
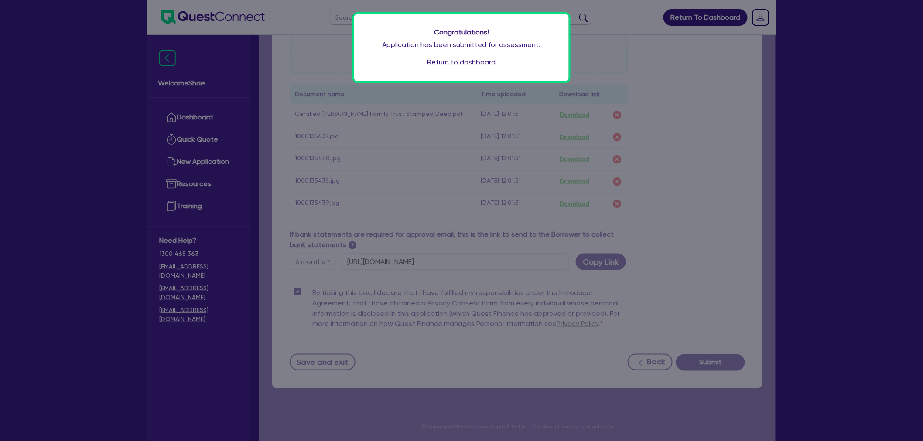
click at [438, 61] on link "Return to dashboard" at bounding box center [461, 62] width 68 height 10
